Goal: Task Accomplishment & Management: Use online tool/utility

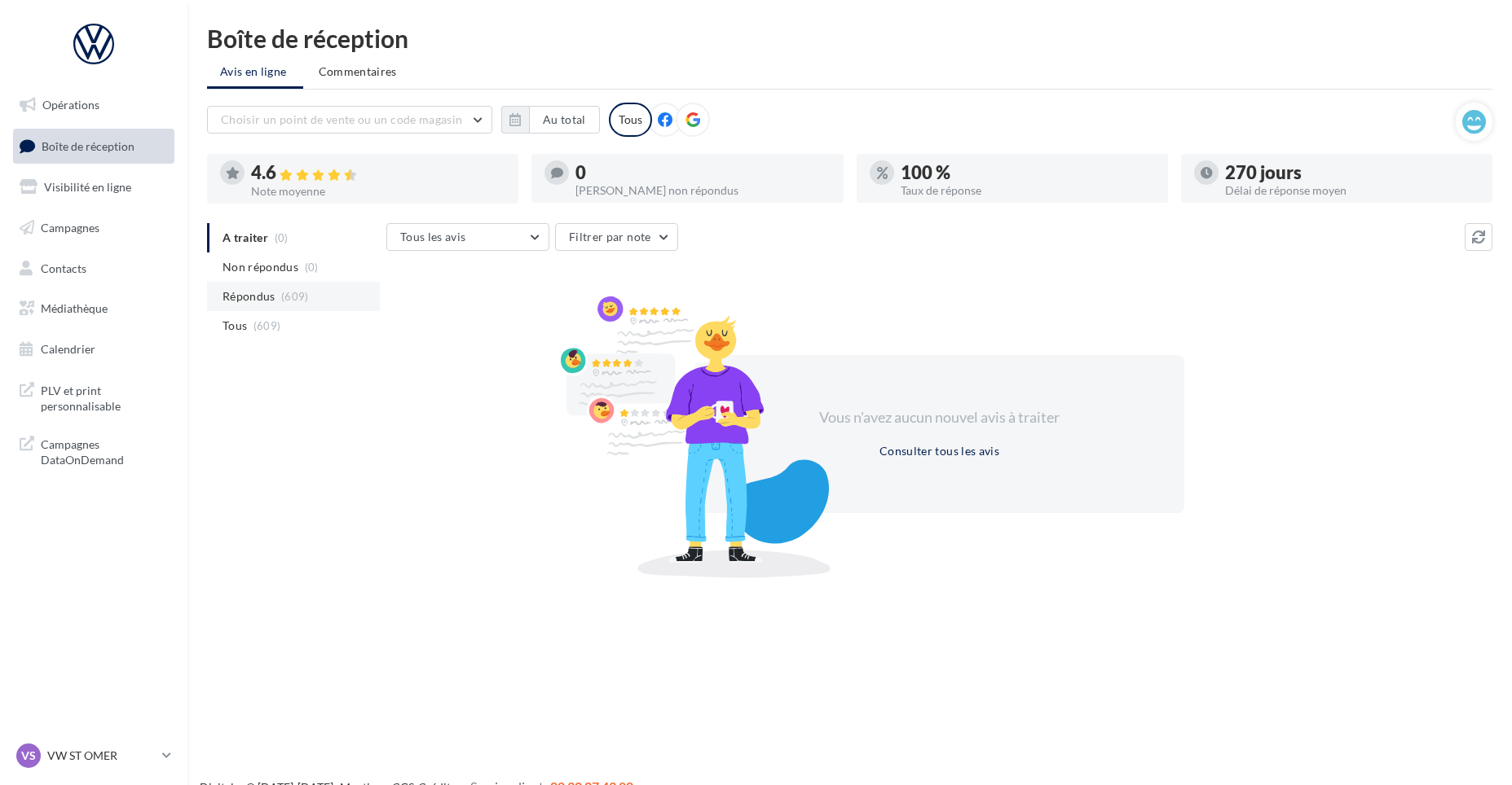
click at [234, 297] on span "Répondus" at bounding box center [249, 296] width 53 height 16
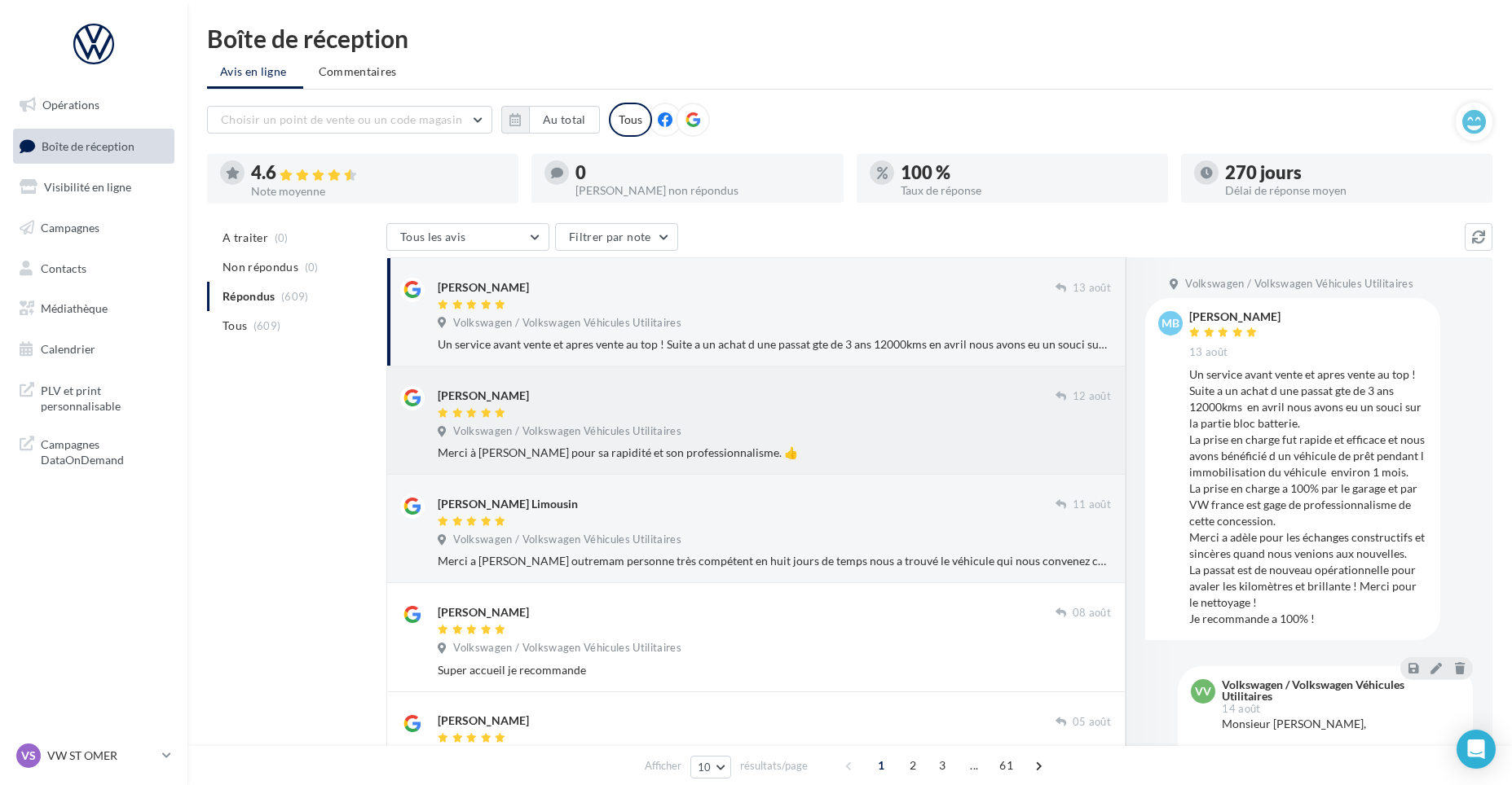
click at [527, 433] on span "Volkswagen / Volkswagen Véhicules Utilitaires" at bounding box center [567, 431] width 228 height 15
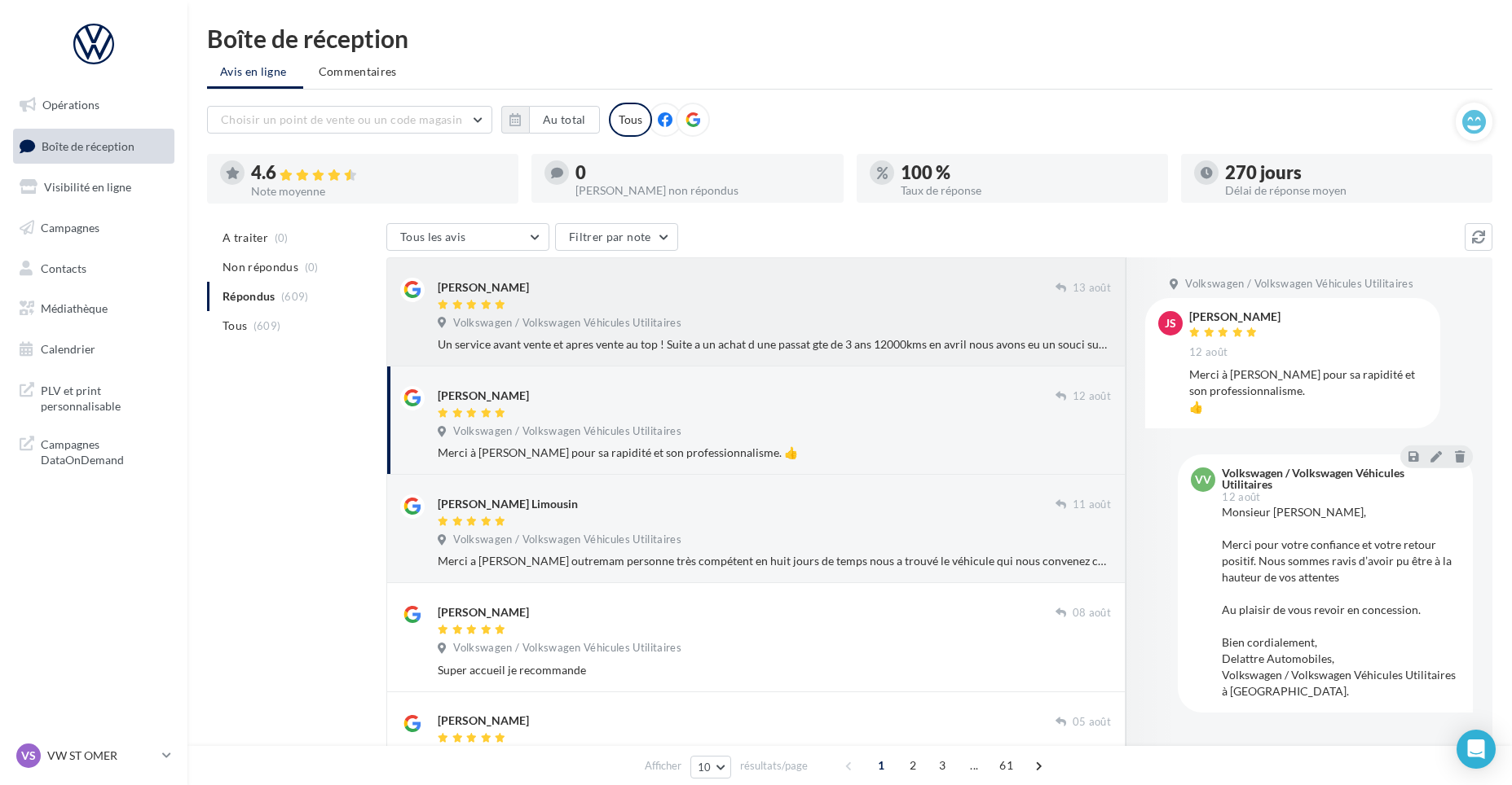
click at [585, 321] on span "Volkswagen / Volkswagen Véhicules Utilitaires" at bounding box center [567, 323] width 228 height 15
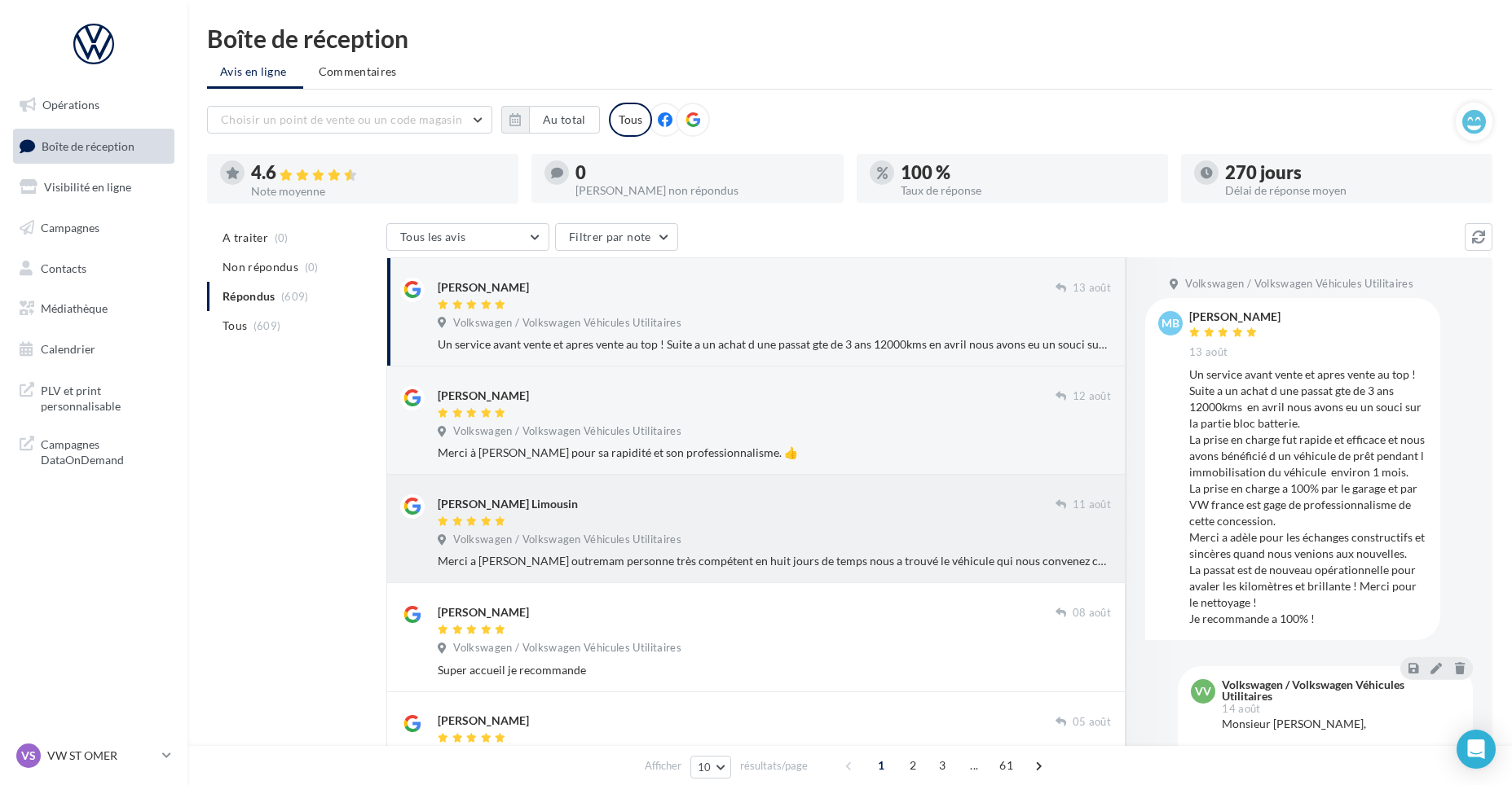
click at [496, 501] on div "Colette Limousin" at bounding box center [508, 504] width 140 height 16
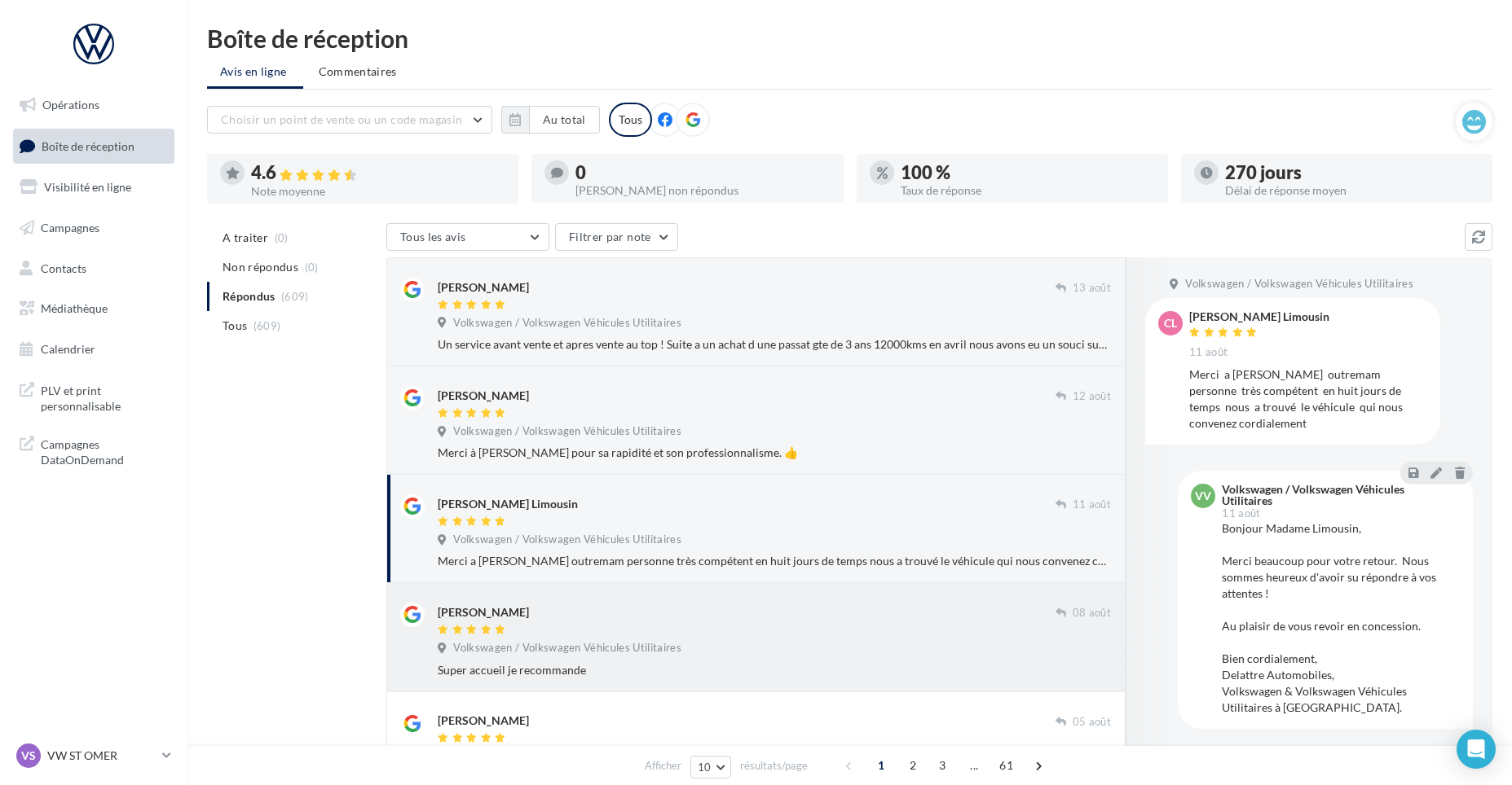
click at [692, 646] on div "Volkswagen / Volkswagen Véhicules Utilitaires" at bounding box center [774, 649] width 674 height 18
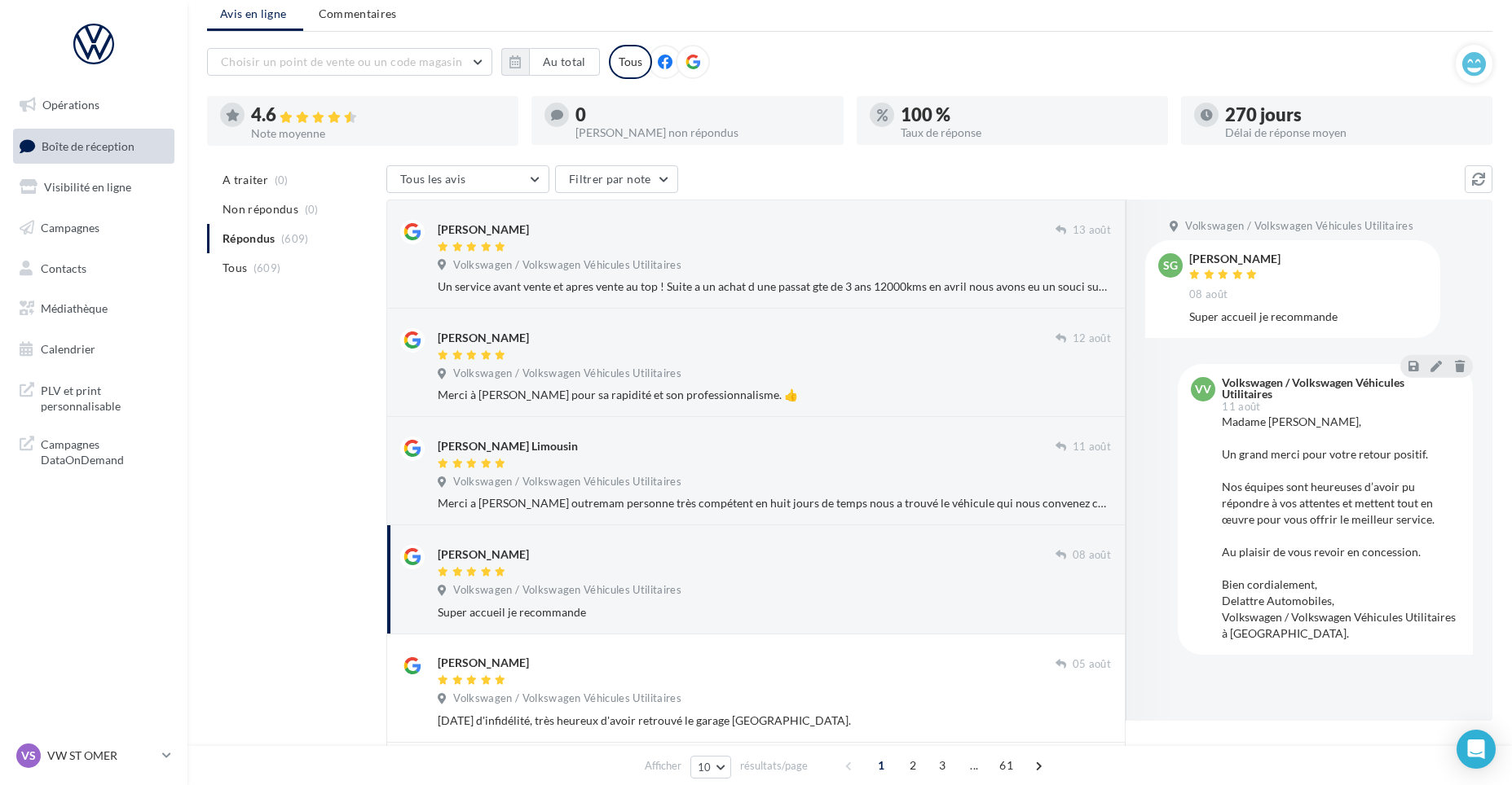
scroll to position [81, 0]
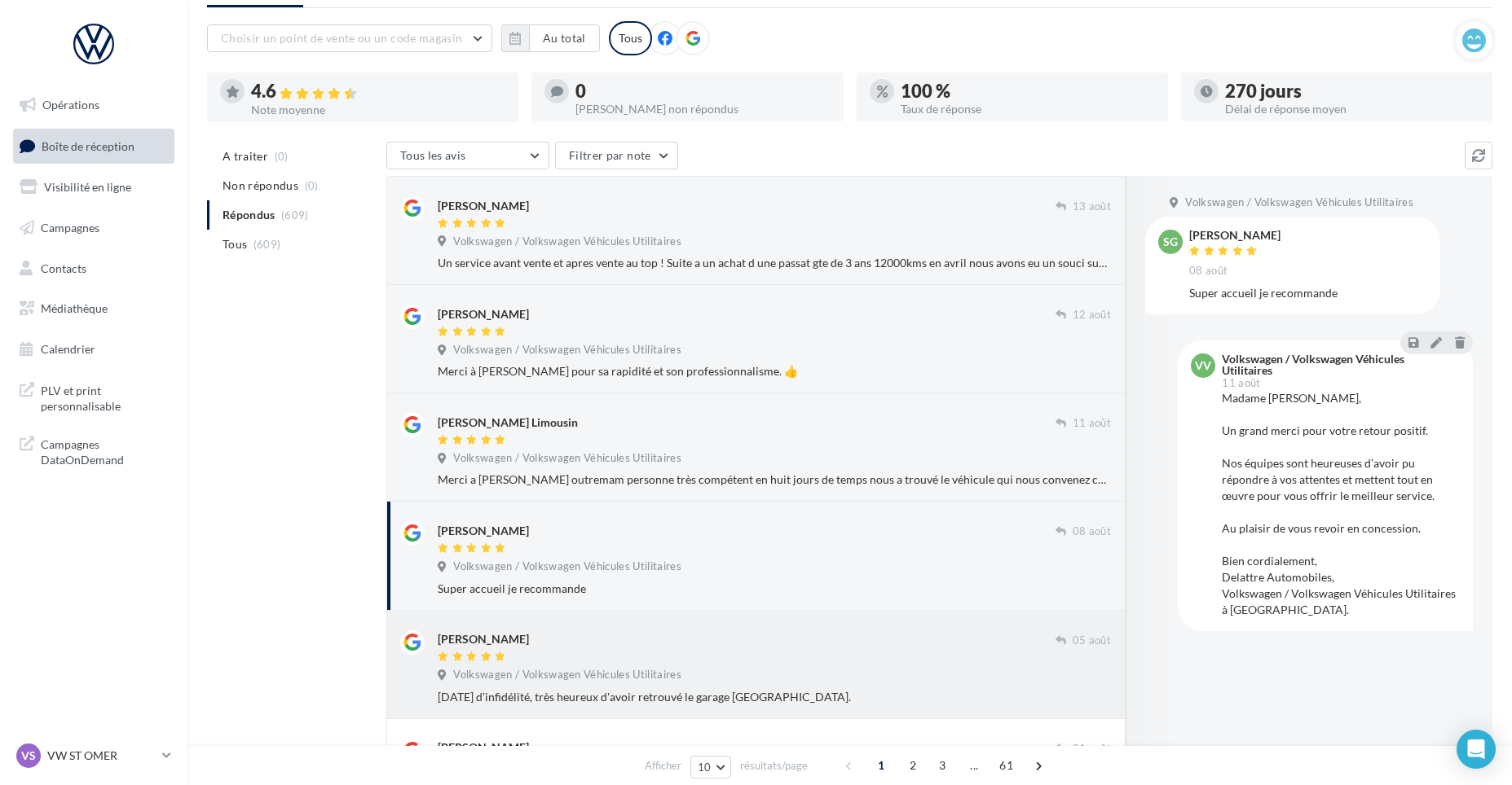
click at [591, 645] on div "Philippe Vanhelle" at bounding box center [746, 639] width 618 height 17
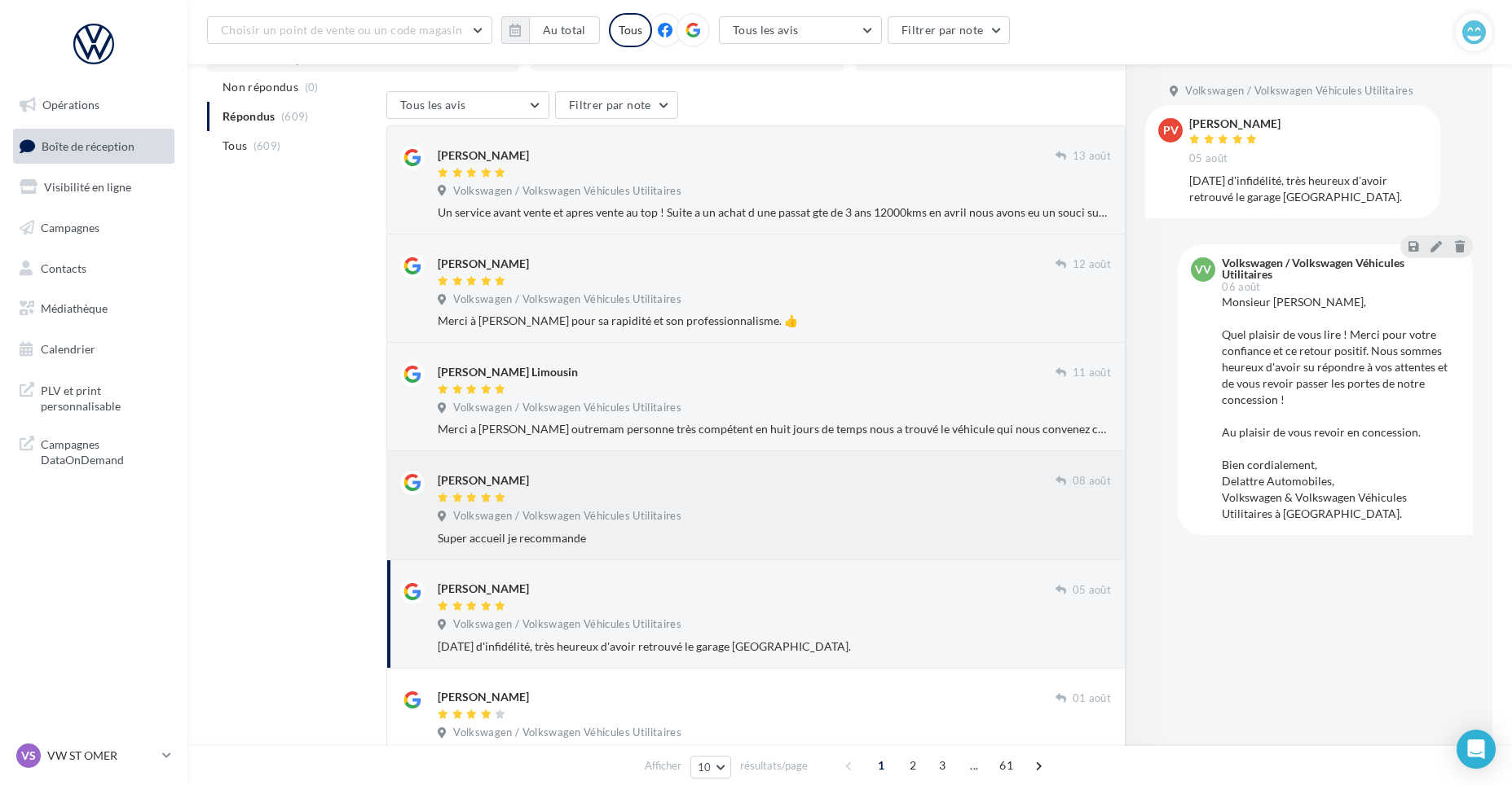
scroll to position [325, 0]
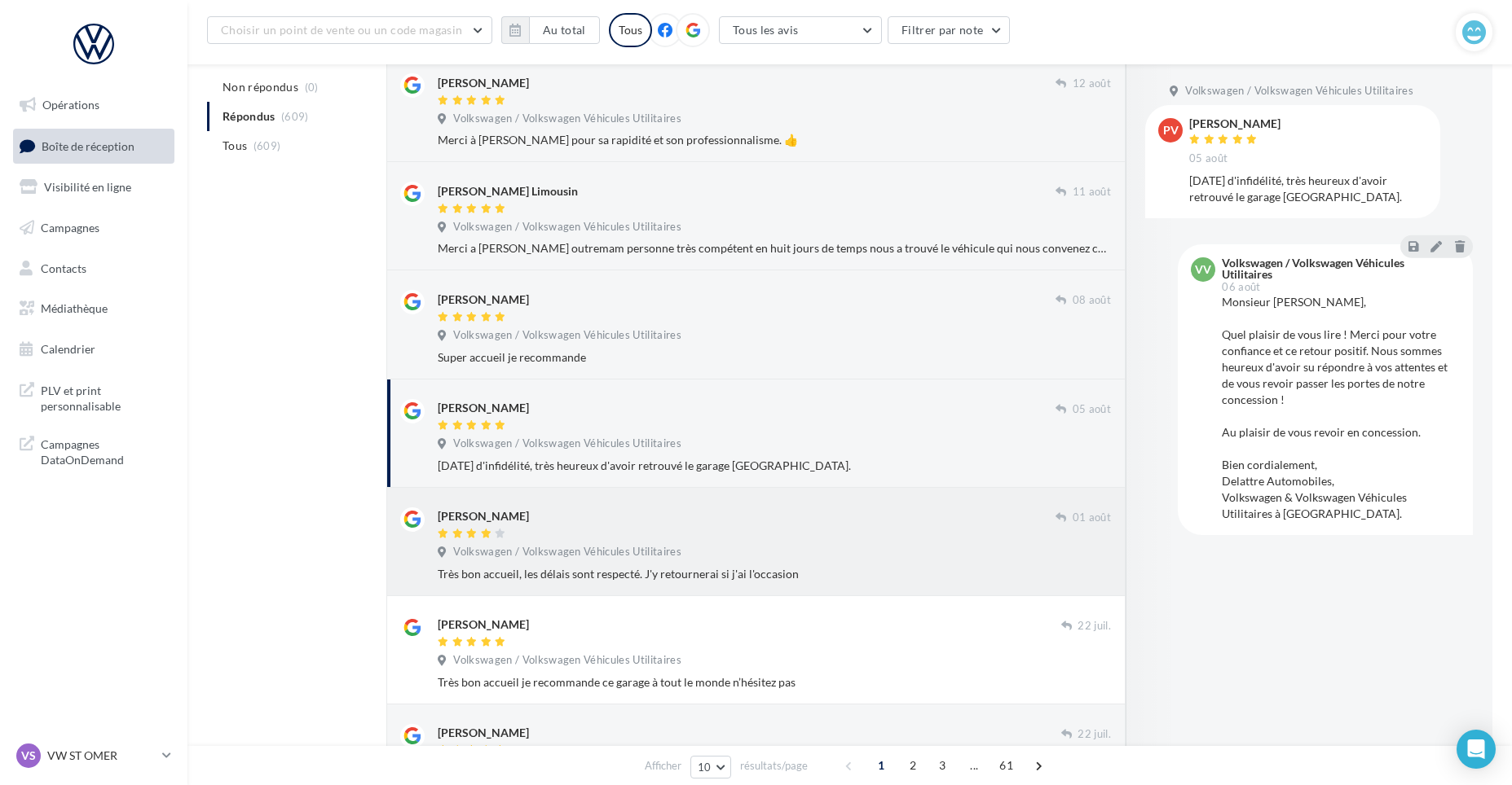
click at [698, 549] on div "Volkswagen / Volkswagen Véhicules Utilitaires" at bounding box center [774, 554] width 674 height 18
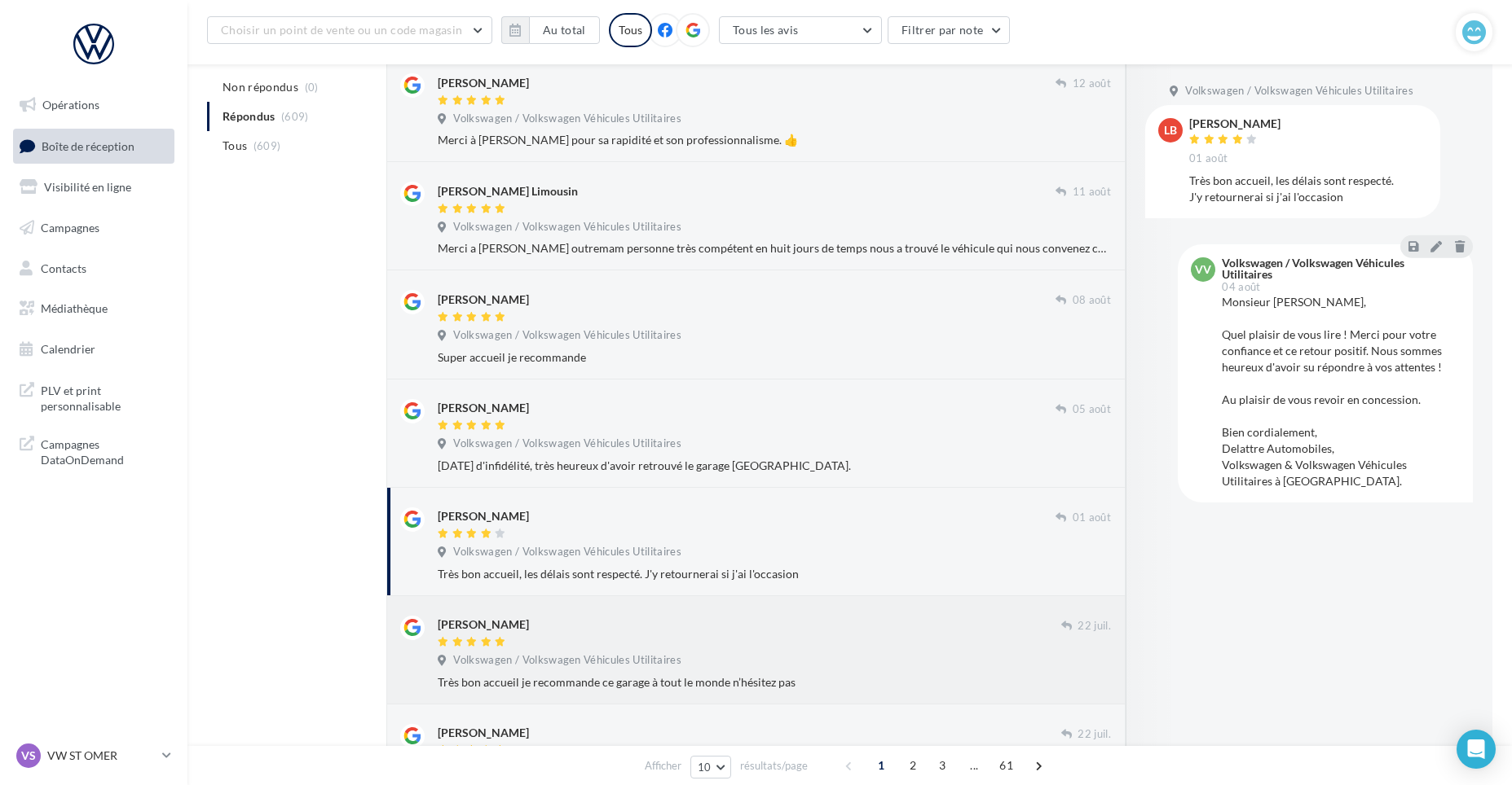
click at [868, 648] on div at bounding box center [749, 643] width 623 height 14
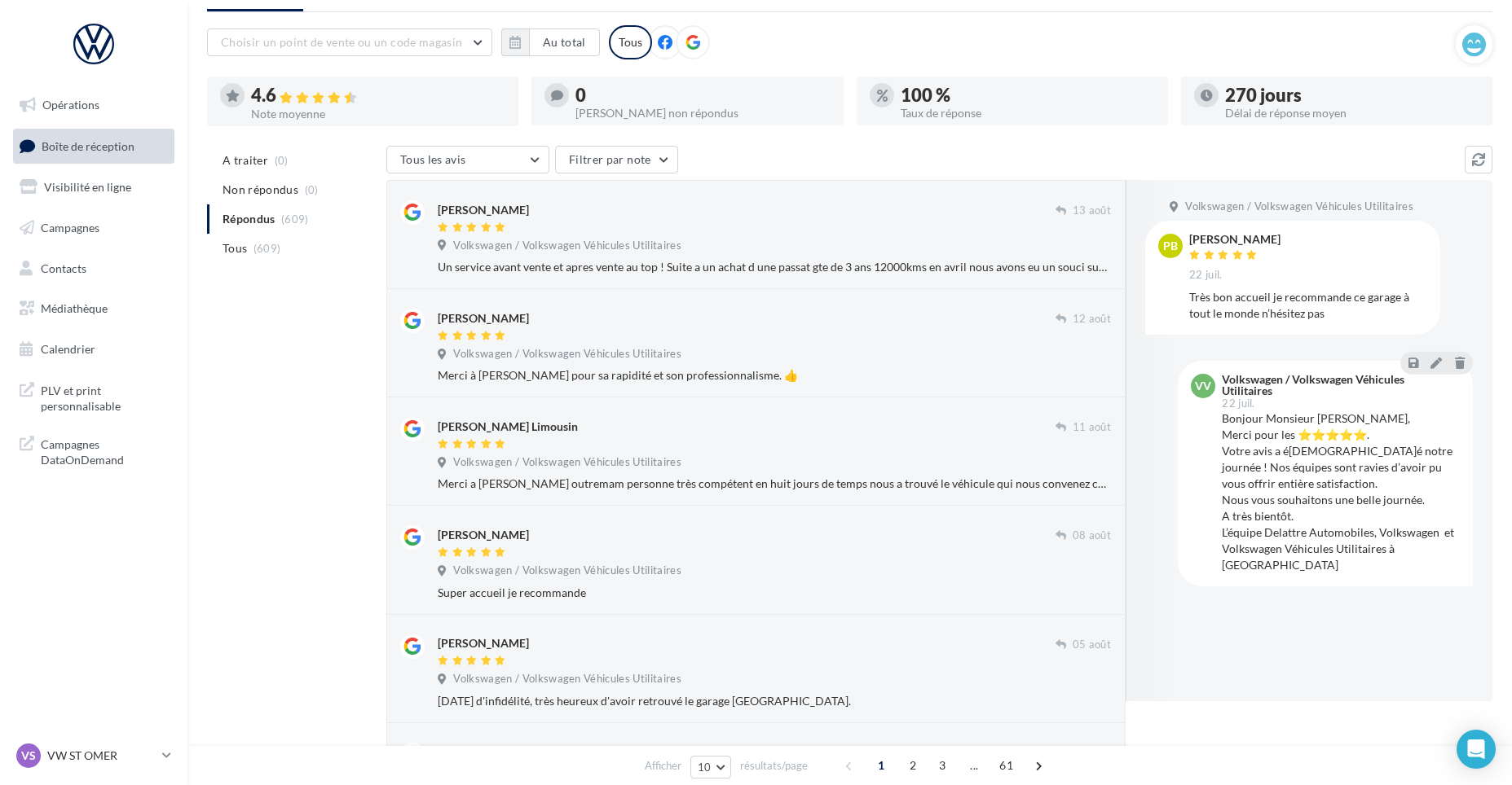
scroll to position [0, 0]
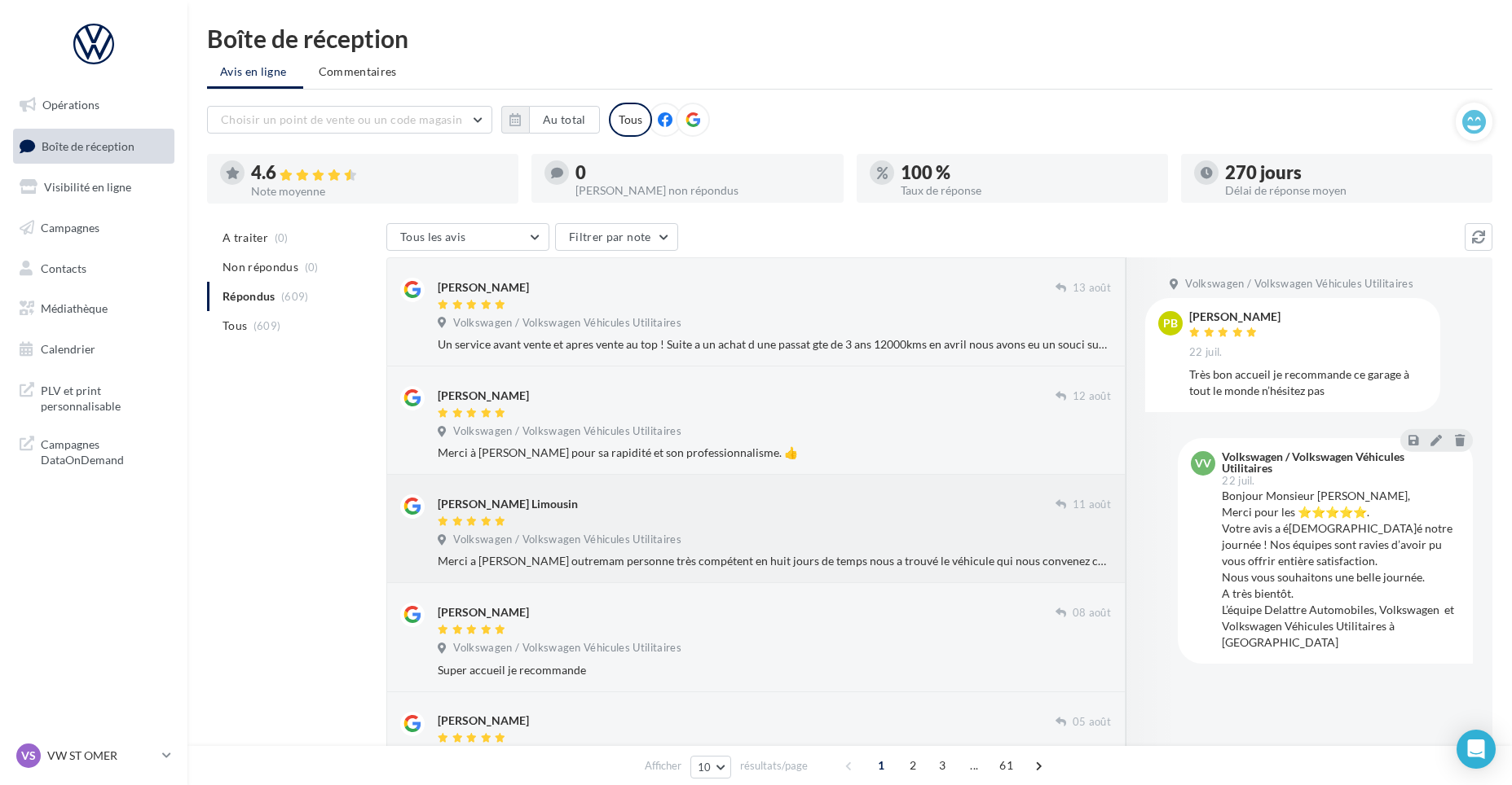
click at [743, 510] on div "Colette Limousin" at bounding box center [746, 503] width 618 height 17
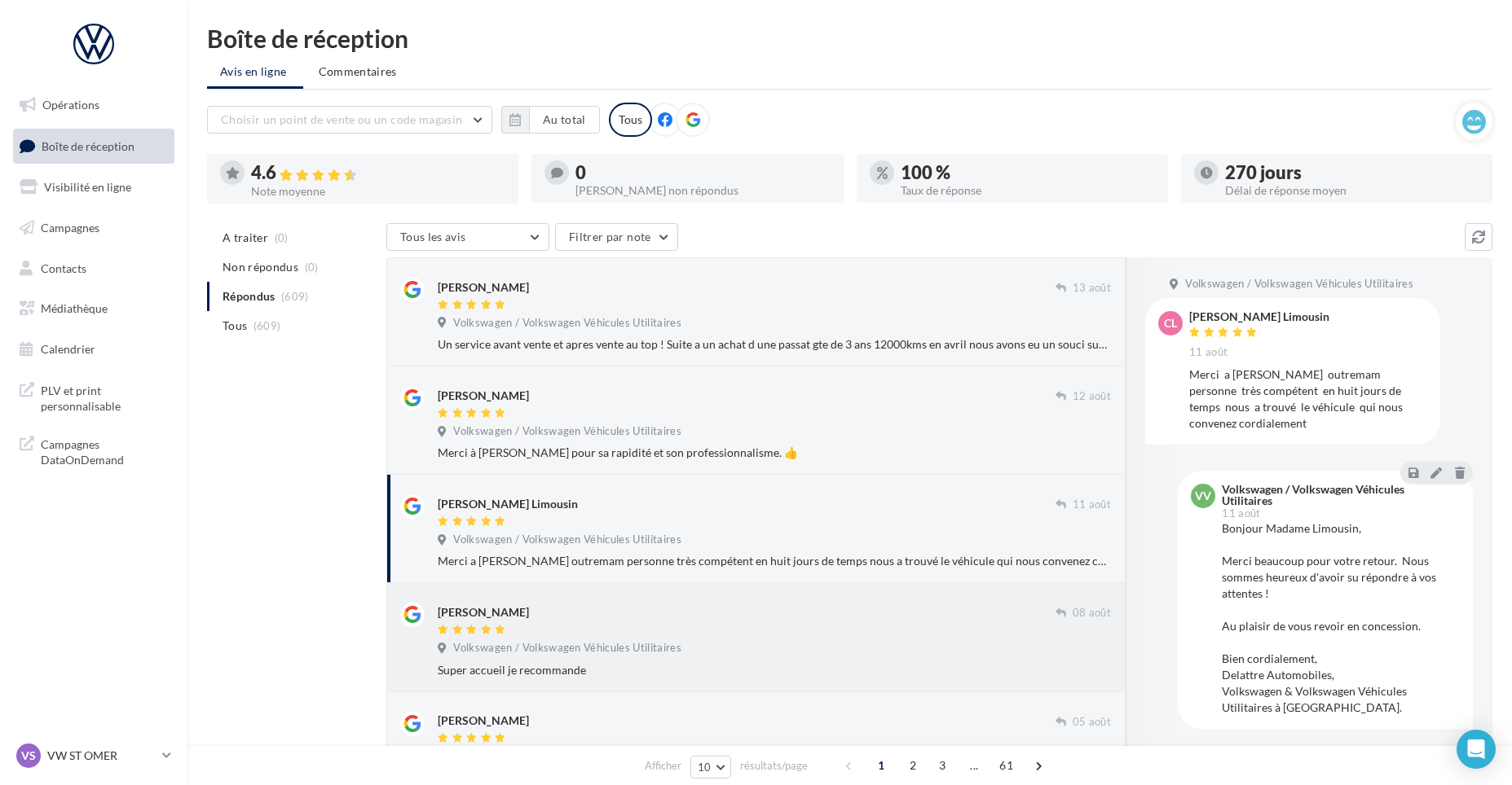
click at [641, 615] on div "Sandrine Guillaume" at bounding box center [746, 612] width 618 height 17
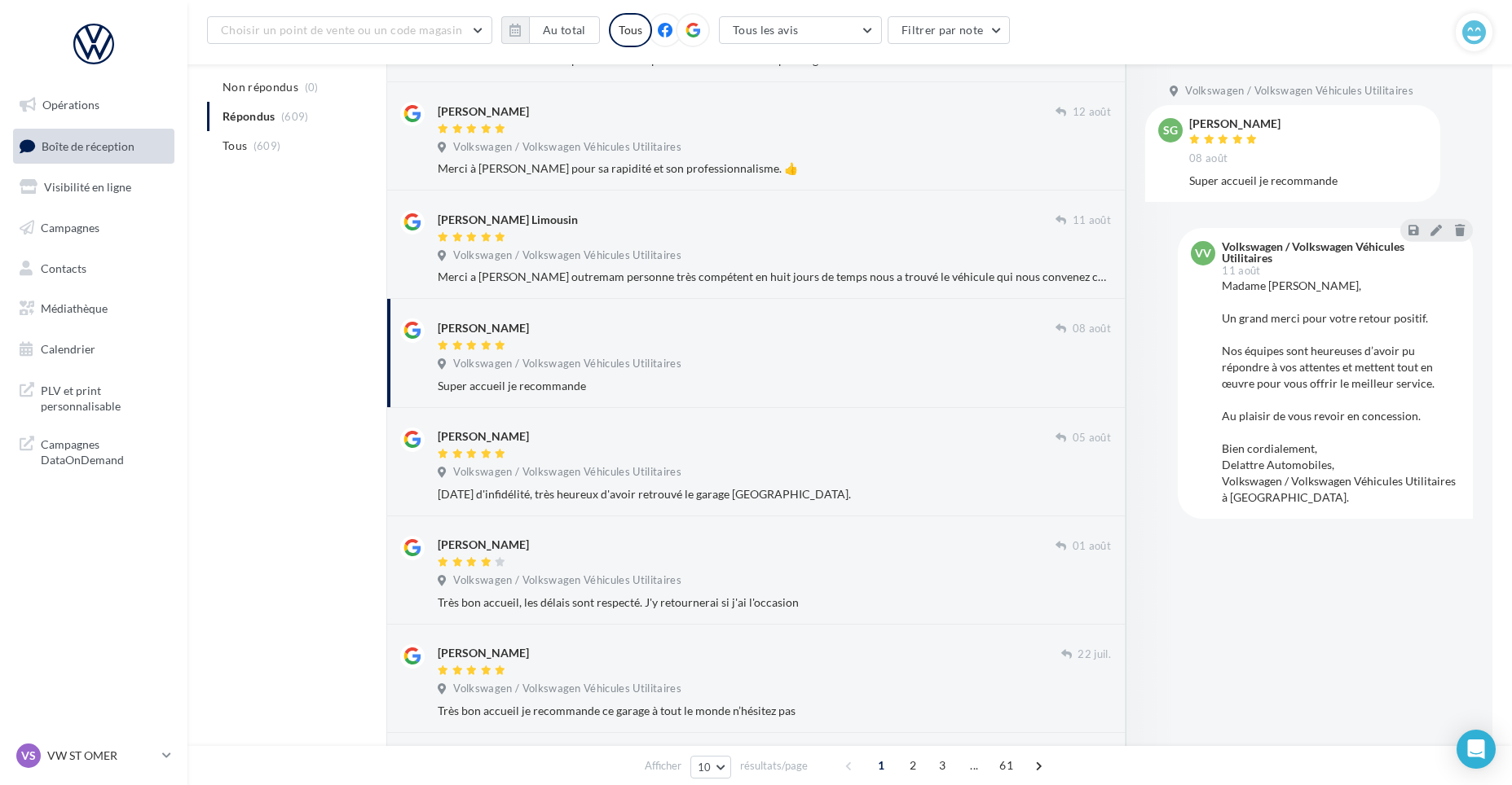
scroll to position [325, 0]
